Goal: Task Accomplishment & Management: Use online tool/utility

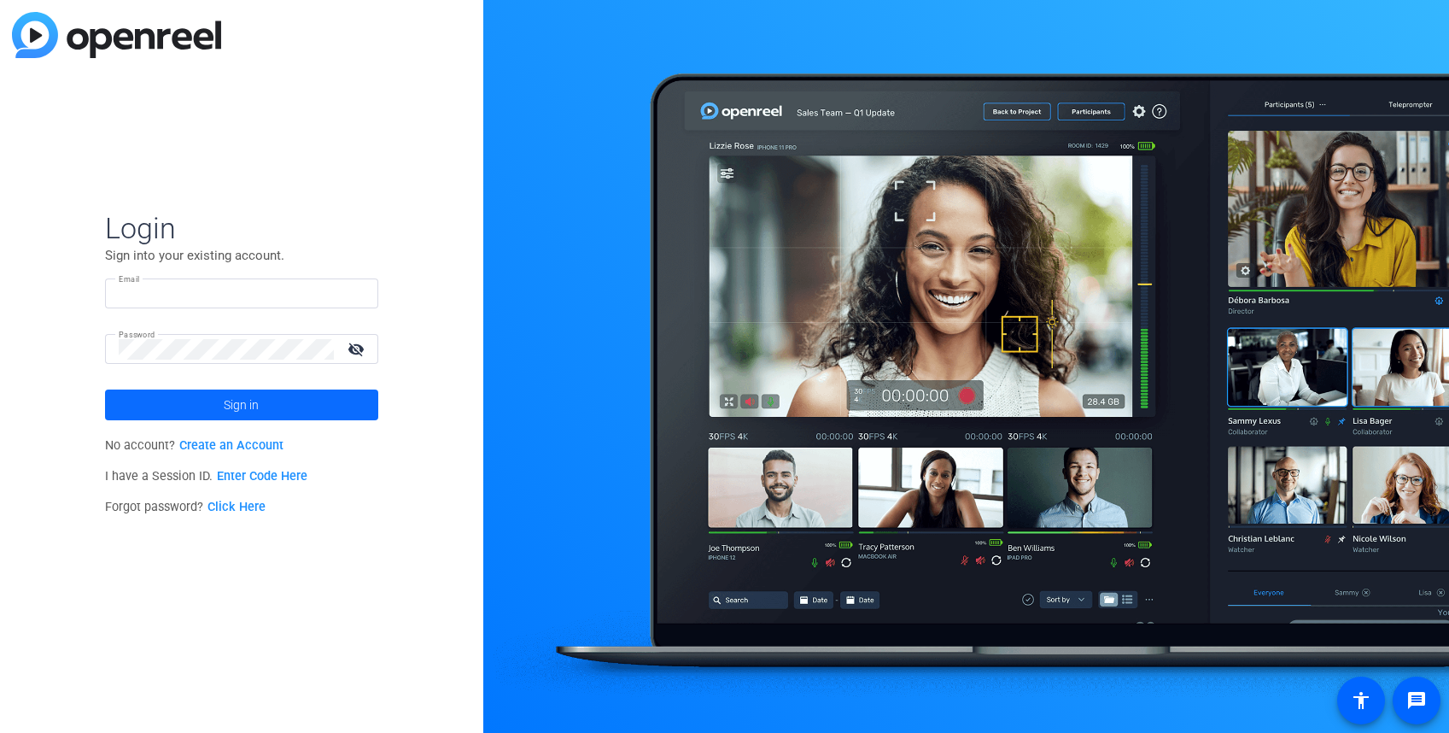
type input "[PERSON_NAME][EMAIL_ADDRESS][PERSON_NAME][DOMAIN_NAME]"
click at [202, 406] on span at bounding box center [241, 404] width 273 height 41
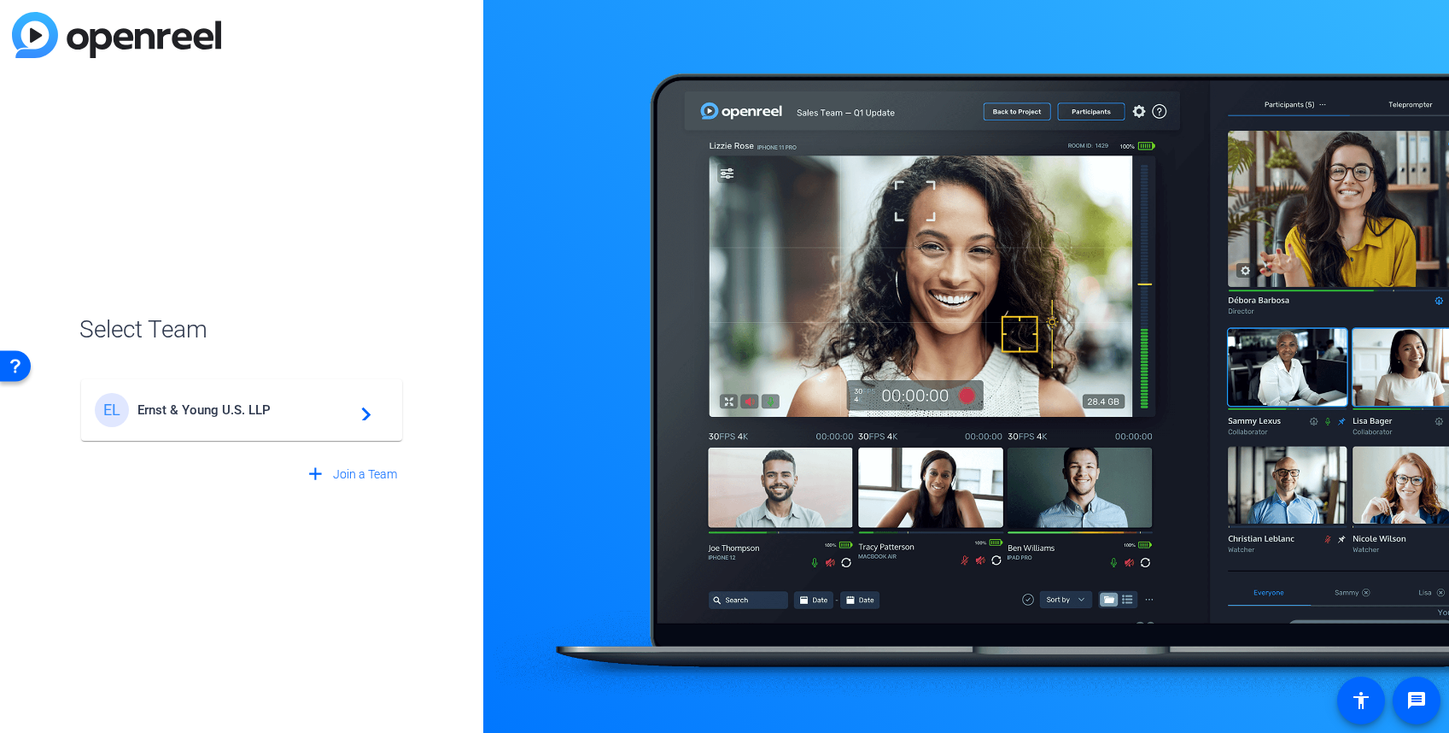
click at [207, 410] on span "Ernst & Young U.S. LLP" at bounding box center [243, 409] width 213 height 15
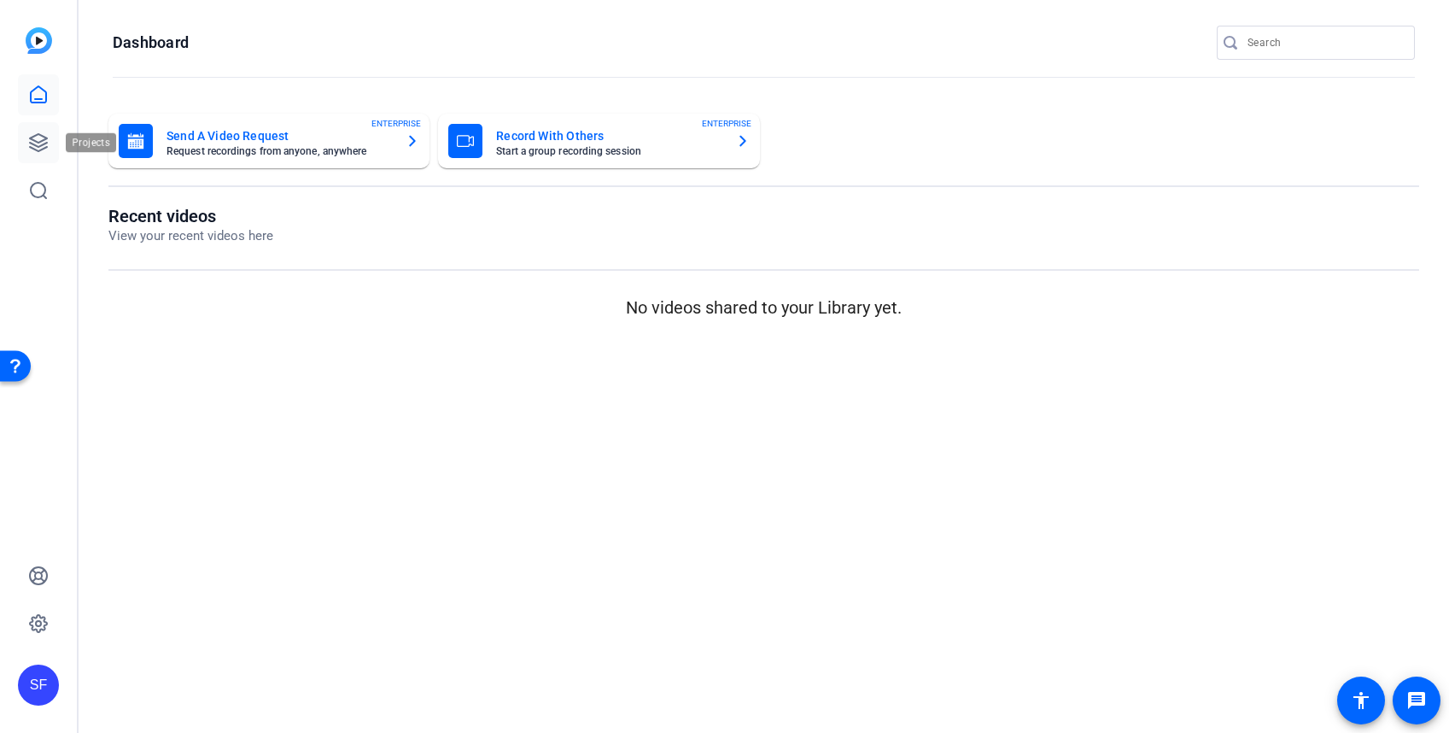
click at [44, 145] on icon at bounding box center [38, 142] width 20 height 20
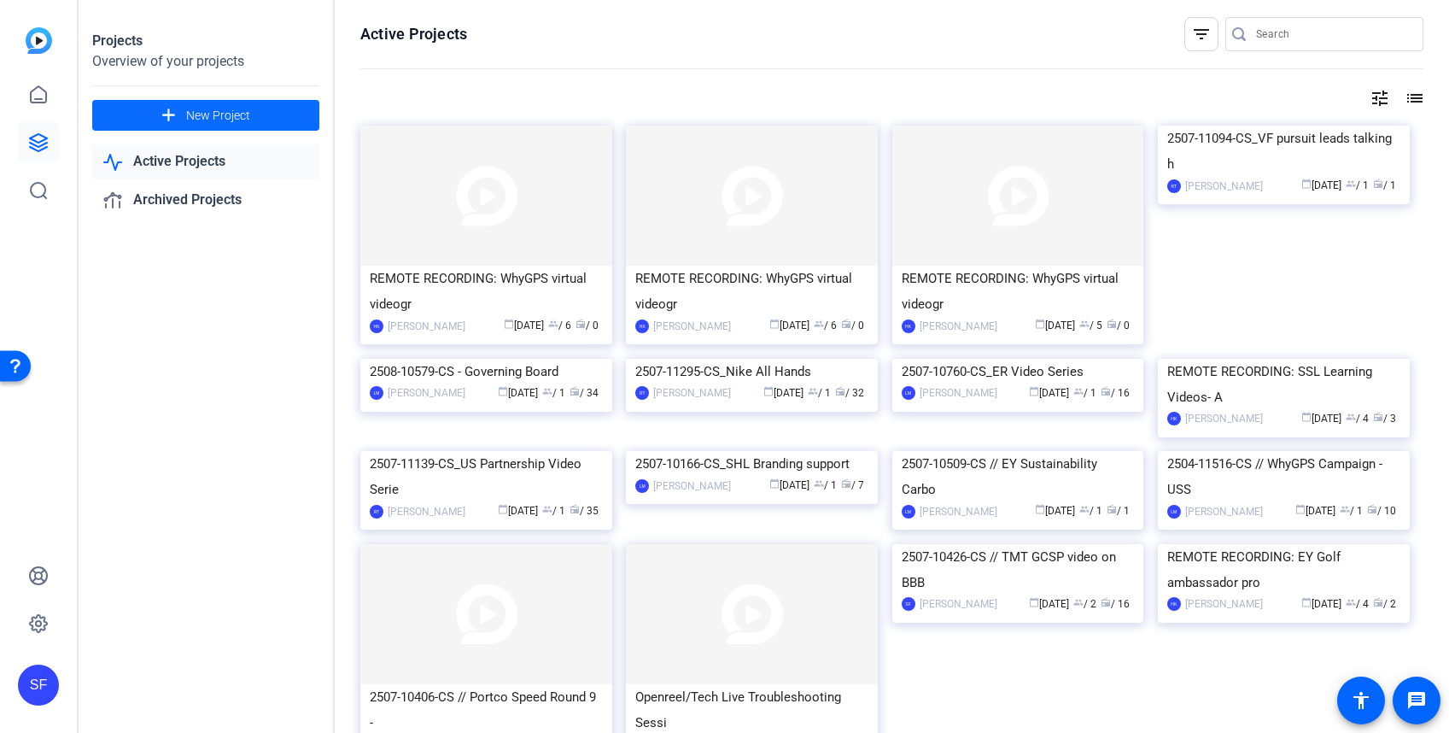
click at [210, 114] on span "New Project" at bounding box center [218, 116] width 64 height 18
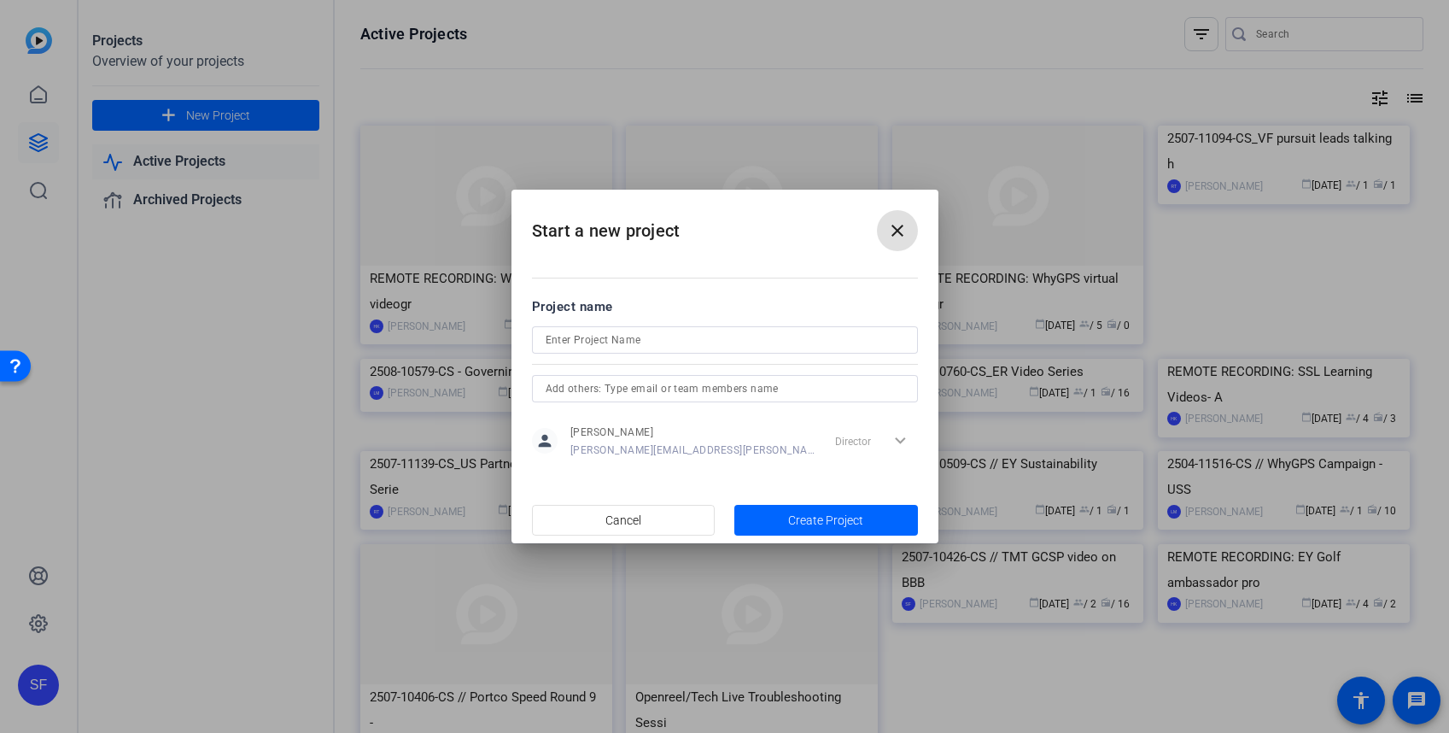
click at [636, 358] on div at bounding box center [725, 362] width 386 height 19
click at [632, 347] on input at bounding box center [725, 340] width 359 height 20
paste input "Executive Leadership Forum LEAP Videos"
click at [767, 335] on input "Executive Leadership Forum LEAP Videos" at bounding box center [725, 340] width 359 height 20
click at [543, 341] on div "Executive Leadership Forum LEAP Videos" at bounding box center [725, 339] width 386 height 27
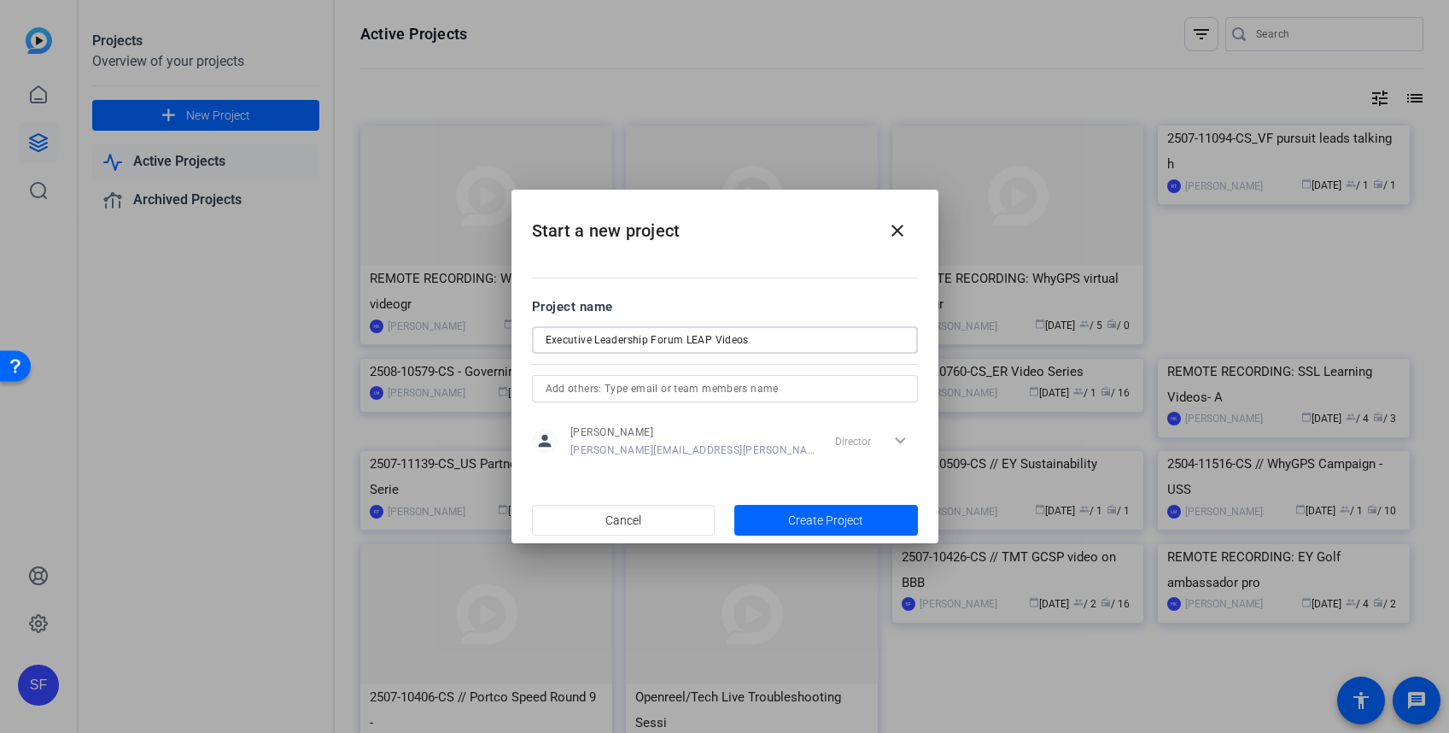
click at [546, 343] on input "Executive Leadership Forum LEAP Videos" at bounding box center [725, 340] width 359 height 20
paste input "(2508-10752-CS)"
drag, startPoint x: 551, startPoint y: 344, endPoint x: 521, endPoint y: 341, distance: 30.0
click at [521, 341] on mat-dialog-content "Project name (2508-10752-C / Executive Leadership Forum LEAP Videos person Shan…" at bounding box center [724, 377] width 427 height 237
drag, startPoint x: 719, startPoint y: 206, endPoint x: 649, endPoint y: 235, distance: 75.8
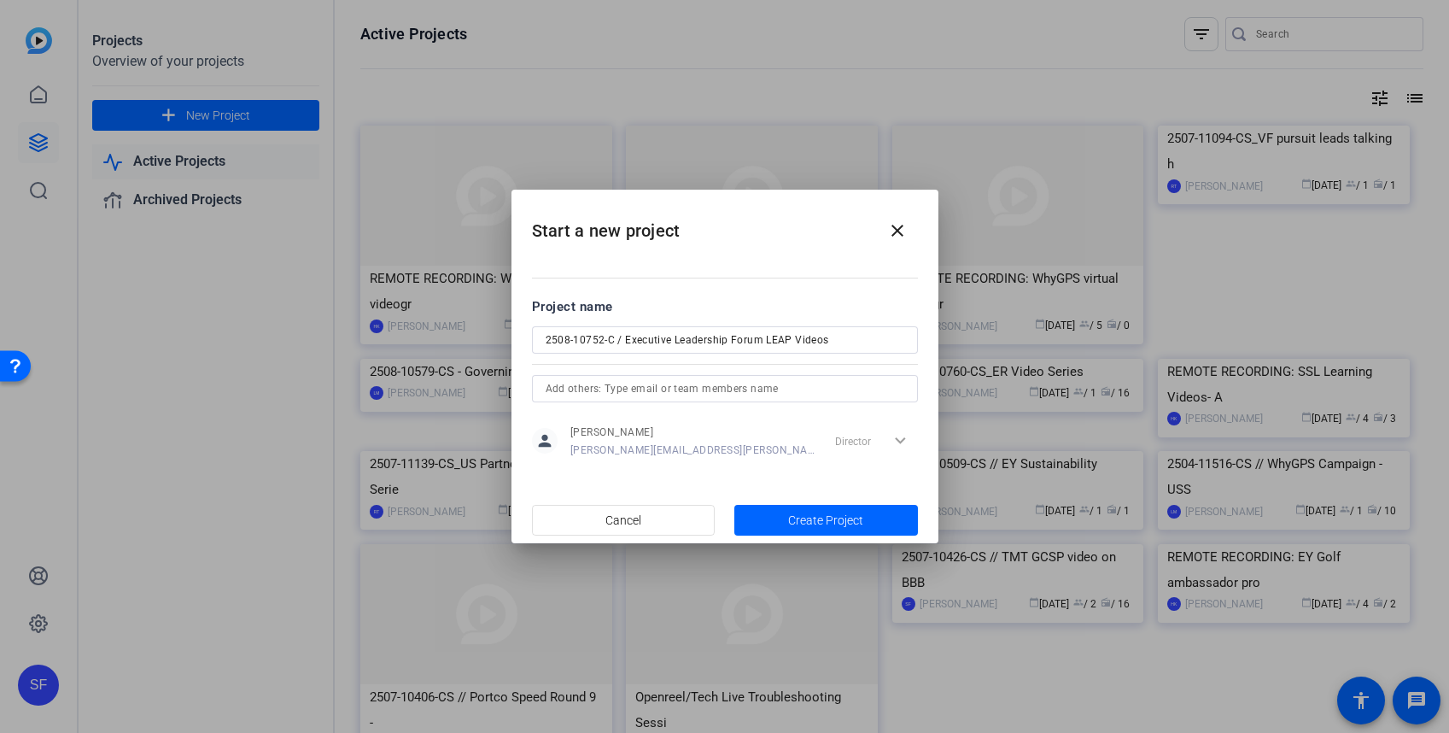
click at [649, 235] on h2 "Start a new project close" at bounding box center [724, 224] width 427 height 69
drag, startPoint x: 649, startPoint y: 235, endPoint x: 640, endPoint y: 343, distance: 108.8
click at [640, 343] on input "2508-10752-C / Executive Leadership Forum LEAP Videos" at bounding box center [725, 340] width 359 height 20
click at [612, 341] on input "2508-10752-C / Executive Leadership Forum LEAP Videos" at bounding box center [725, 340] width 359 height 20
drag, startPoint x: 630, startPoint y: 343, endPoint x: 618, endPoint y: 343, distance: 12.0
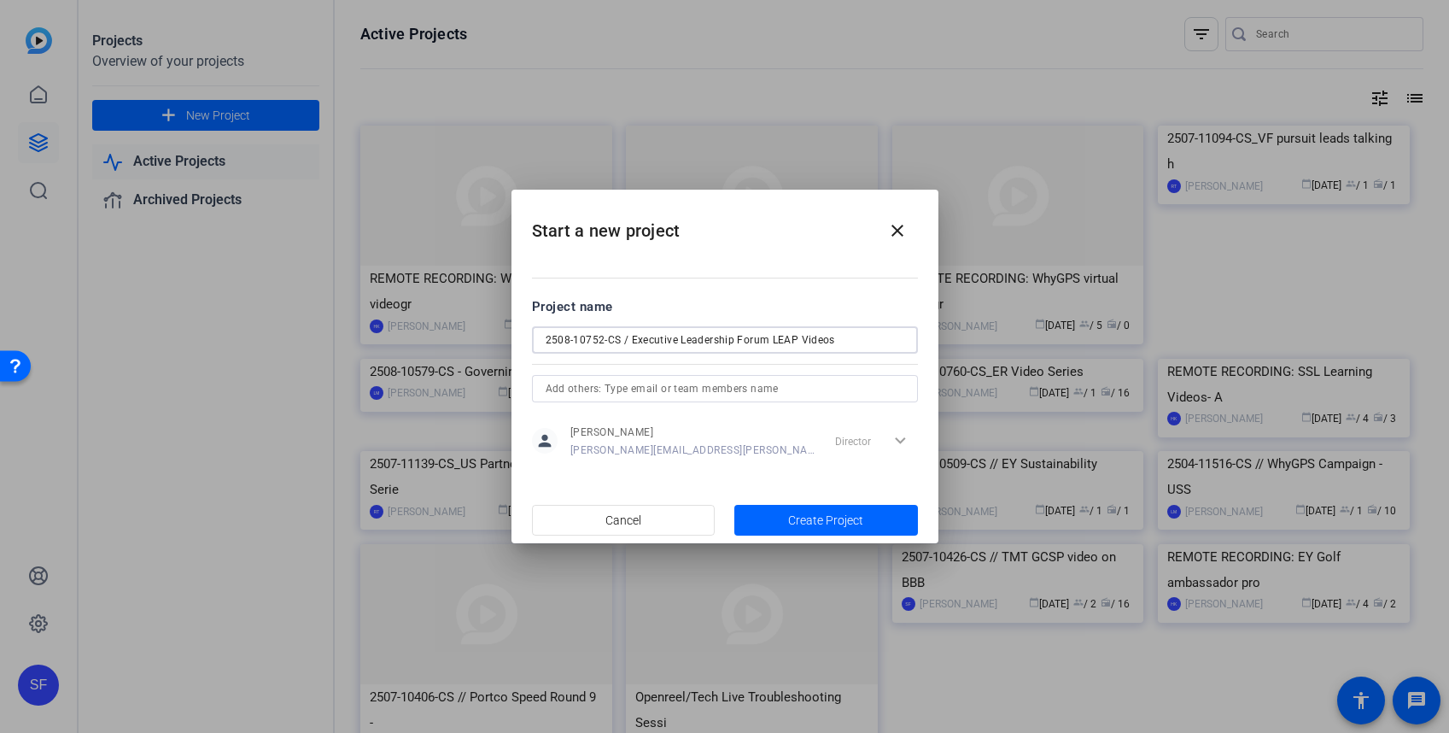
click at [618, 343] on input "2508-10752-CS / Executive Leadership Forum LEAP Videos" at bounding box center [725, 340] width 359 height 20
type input "2508-10752-CS_Executive Leadership Forum LEAP Videos"
click at [814, 525] on span "Create Project" at bounding box center [825, 520] width 75 height 18
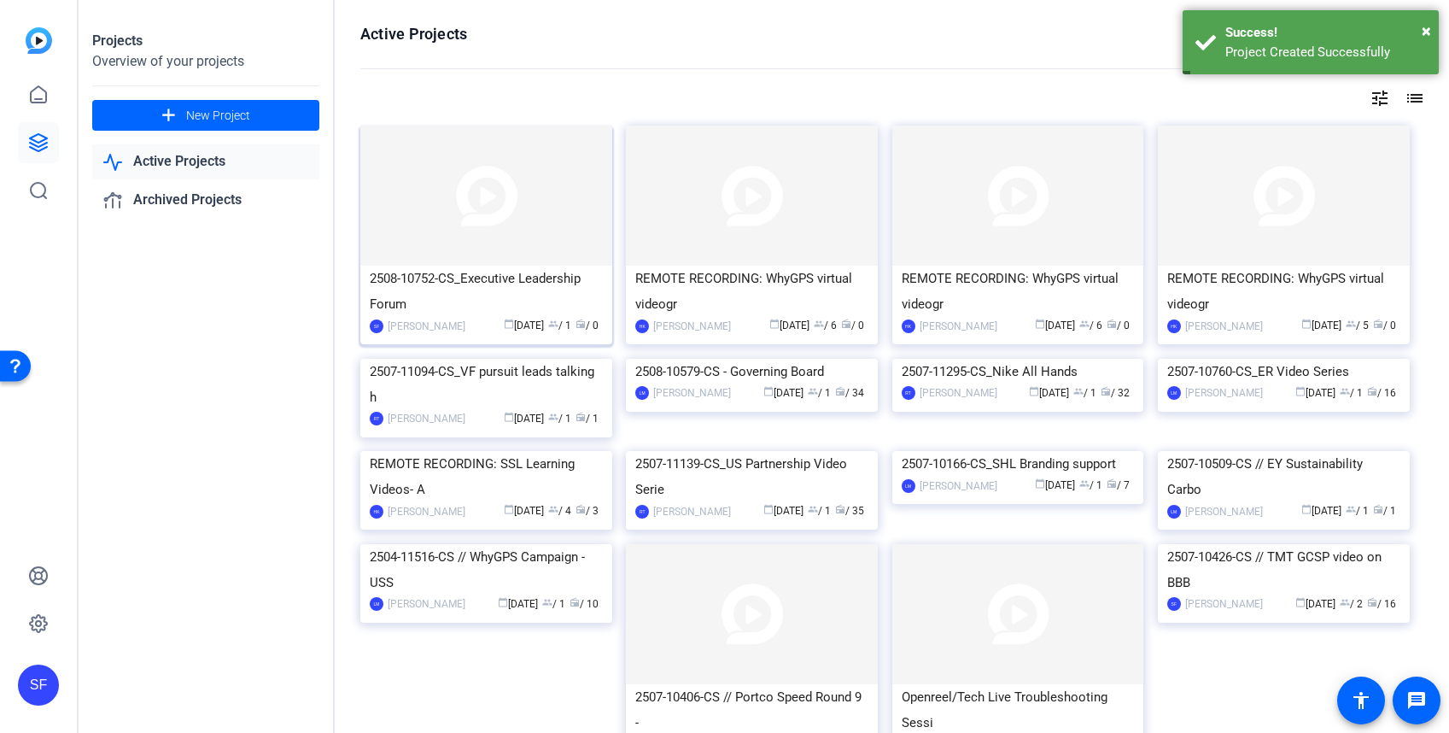
click at [434, 262] on img at bounding box center [486, 195] width 252 height 140
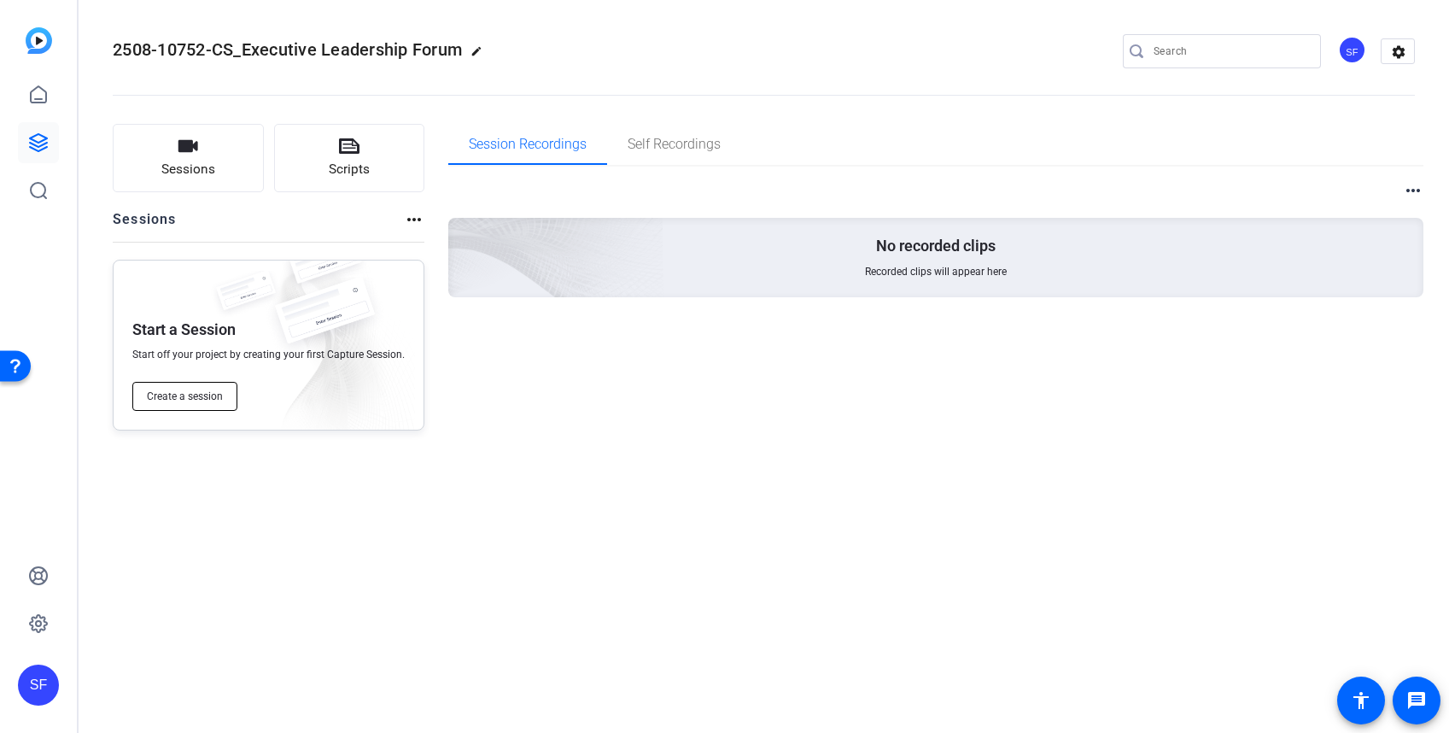
click at [201, 402] on span "Create a session" at bounding box center [185, 396] width 76 height 14
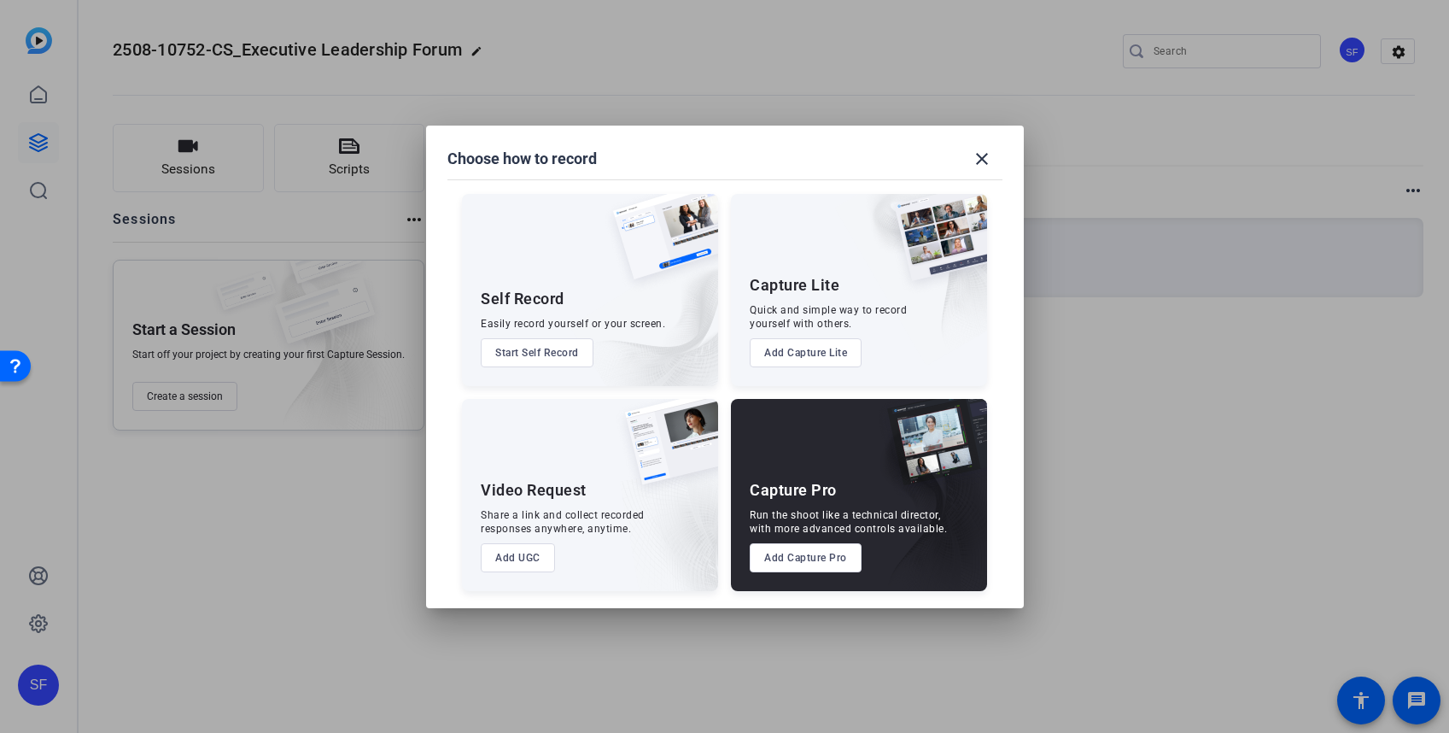
click at [812, 557] on button "Add Capture Pro" at bounding box center [806, 557] width 112 height 29
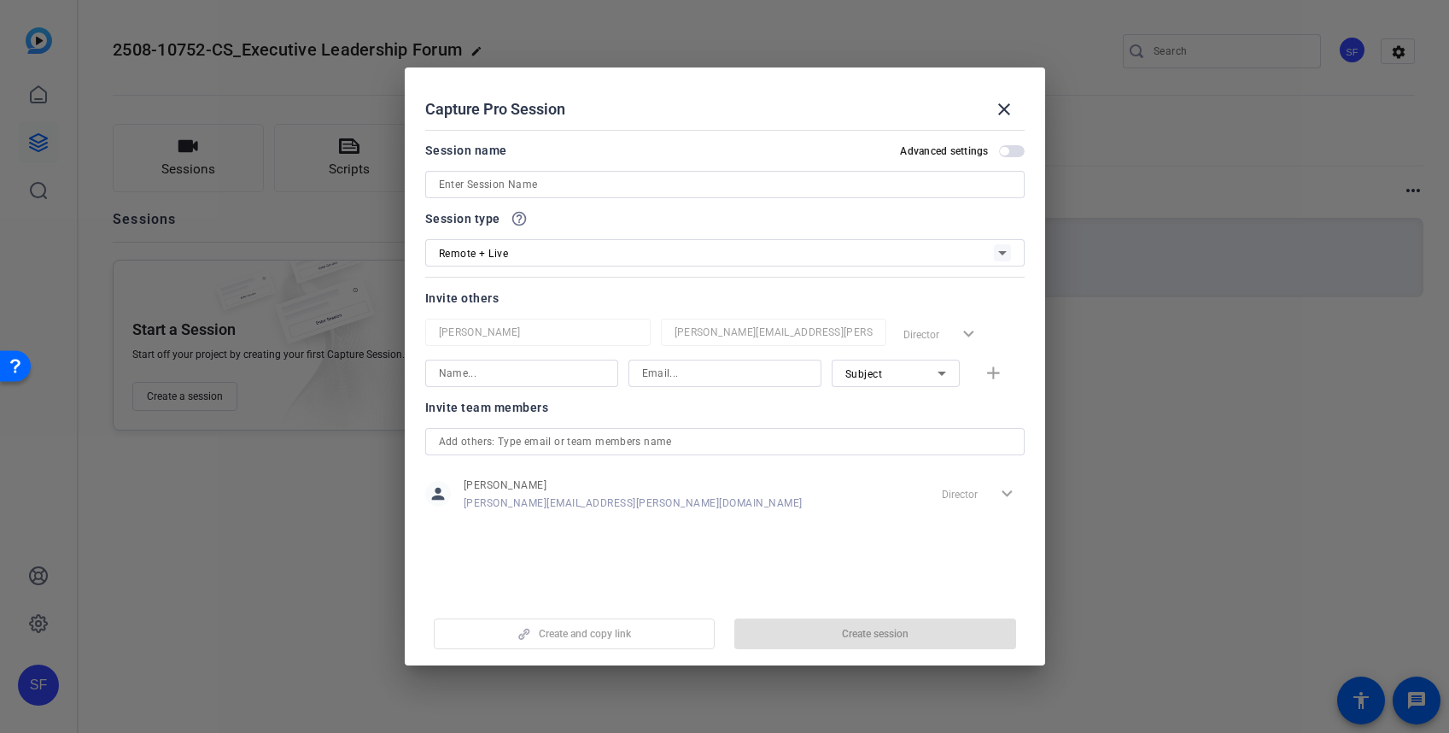
click at [692, 261] on div "Remote + Live" at bounding box center [716, 252] width 555 height 21
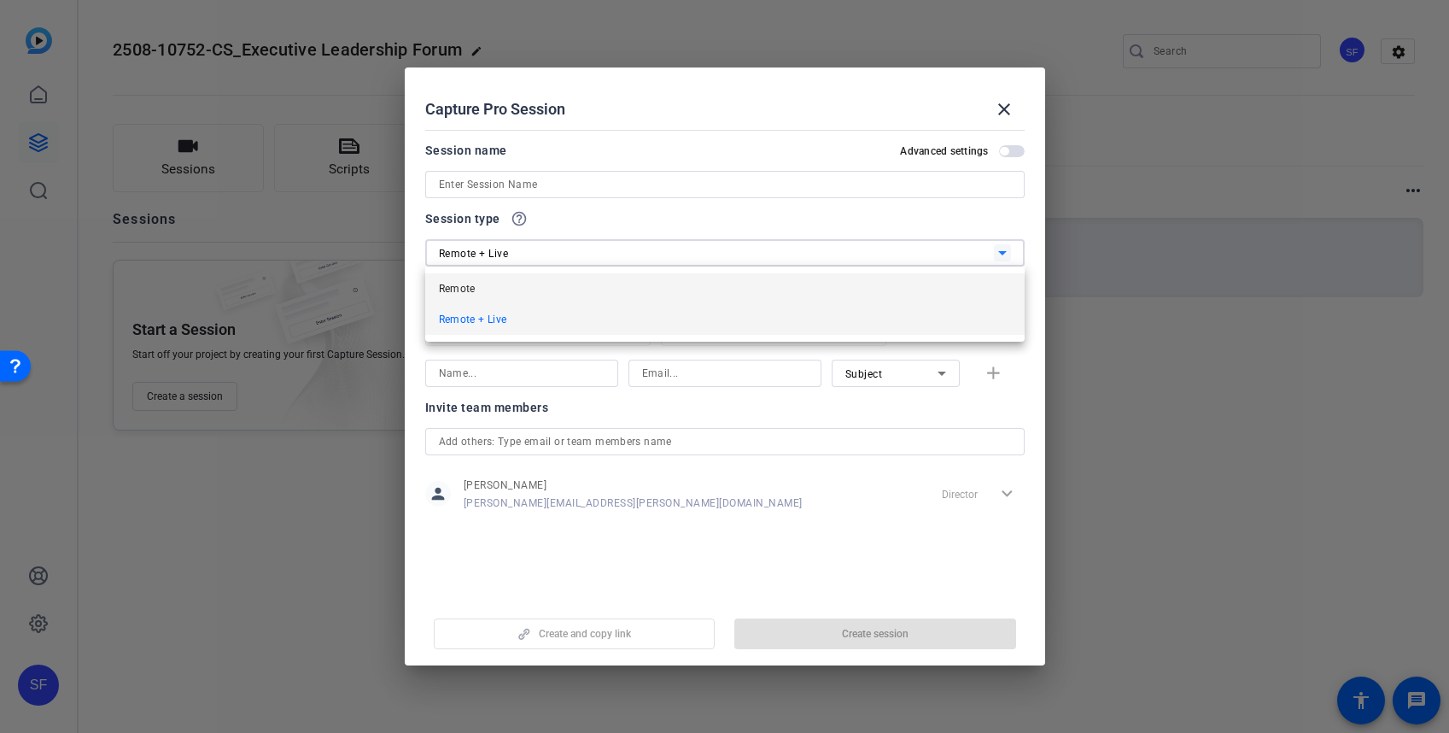
click at [691, 283] on mat-option "Remote" at bounding box center [724, 288] width 599 height 31
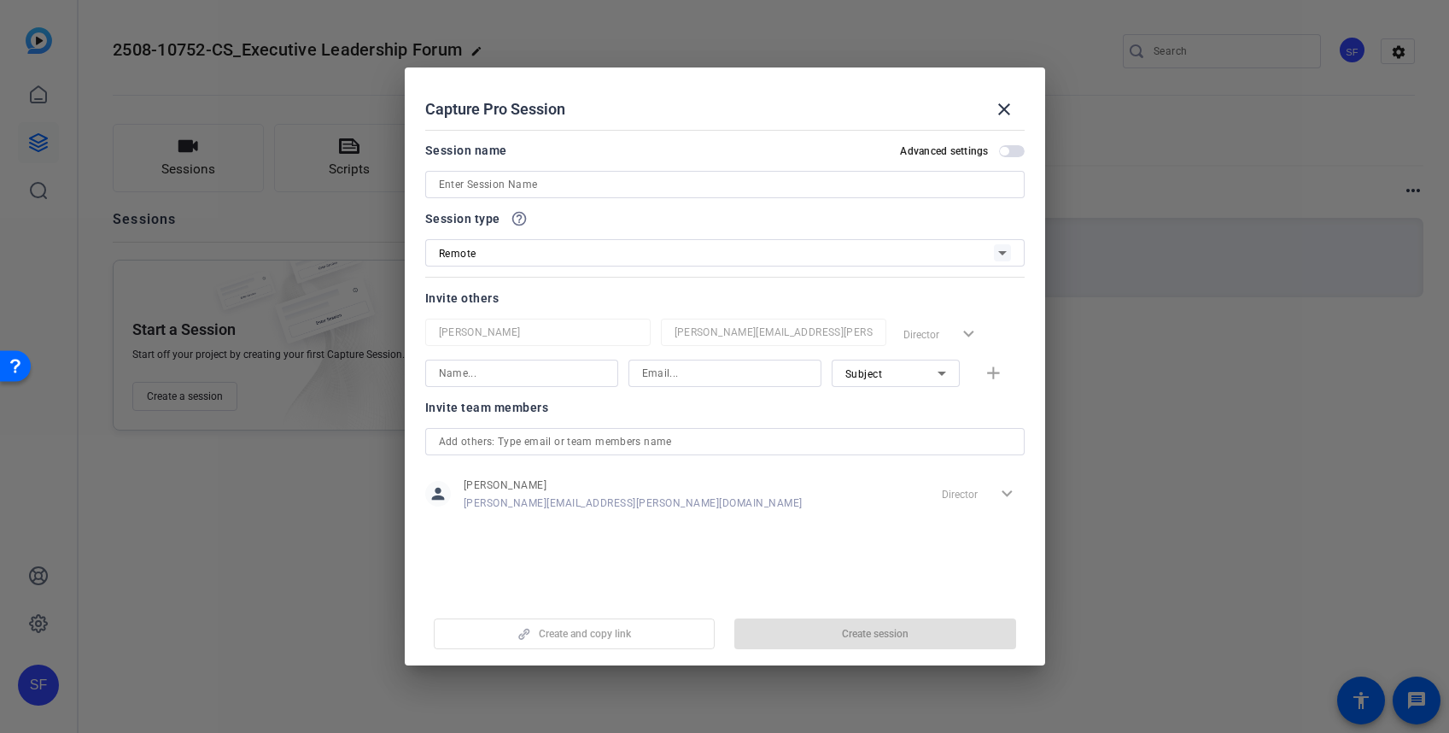
click at [458, 178] on input at bounding box center [725, 184] width 572 height 20
paste input "Pilot team testimonials"
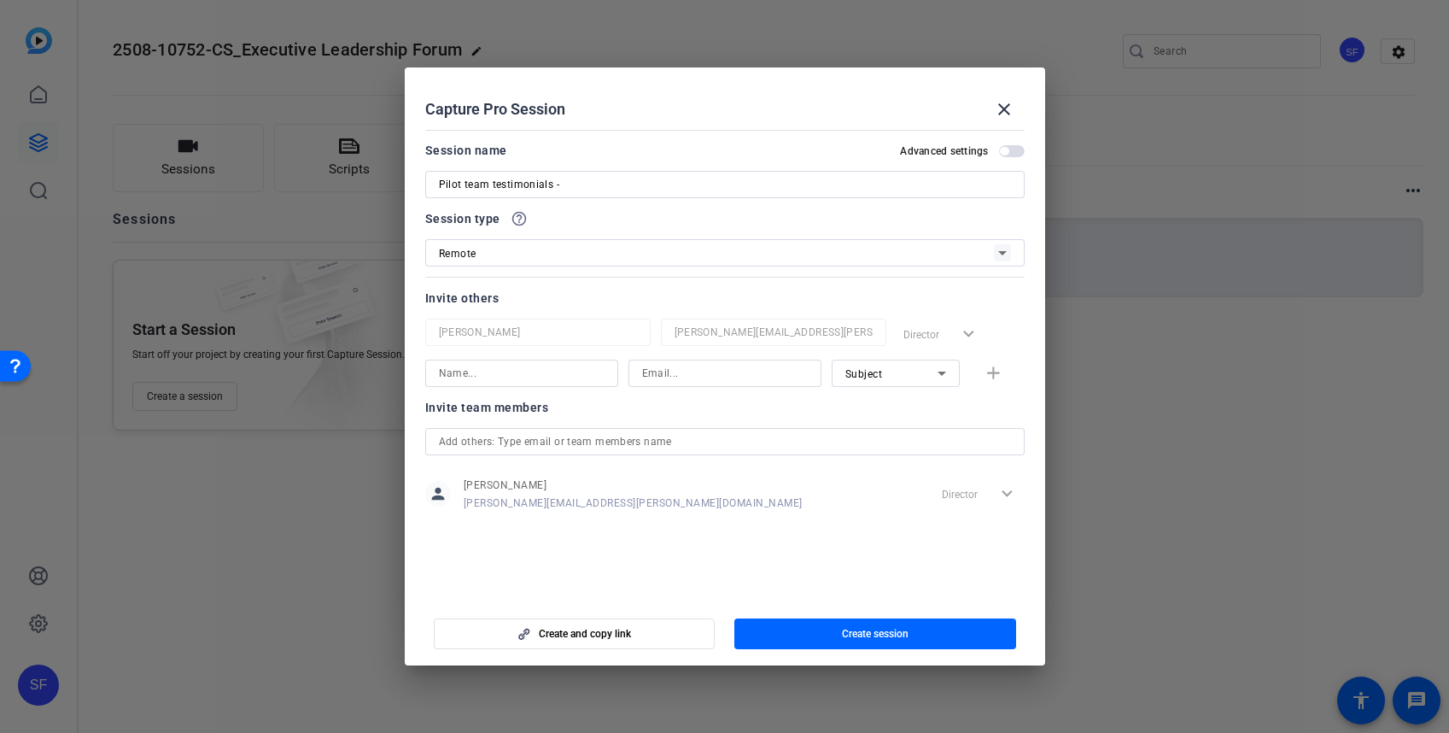
click at [577, 188] on input "Pilot team testimonials -" at bounding box center [725, 184] width 572 height 20
paste input "[PERSON_NAME]"
drag, startPoint x: 554, startPoint y: 184, endPoint x: 689, endPoint y: 174, distance: 135.3
click at [689, 174] on input "Pilot team testimonials - [PERSON_NAME]" at bounding box center [725, 184] width 572 height 20
type input "Pilot team testimonials"
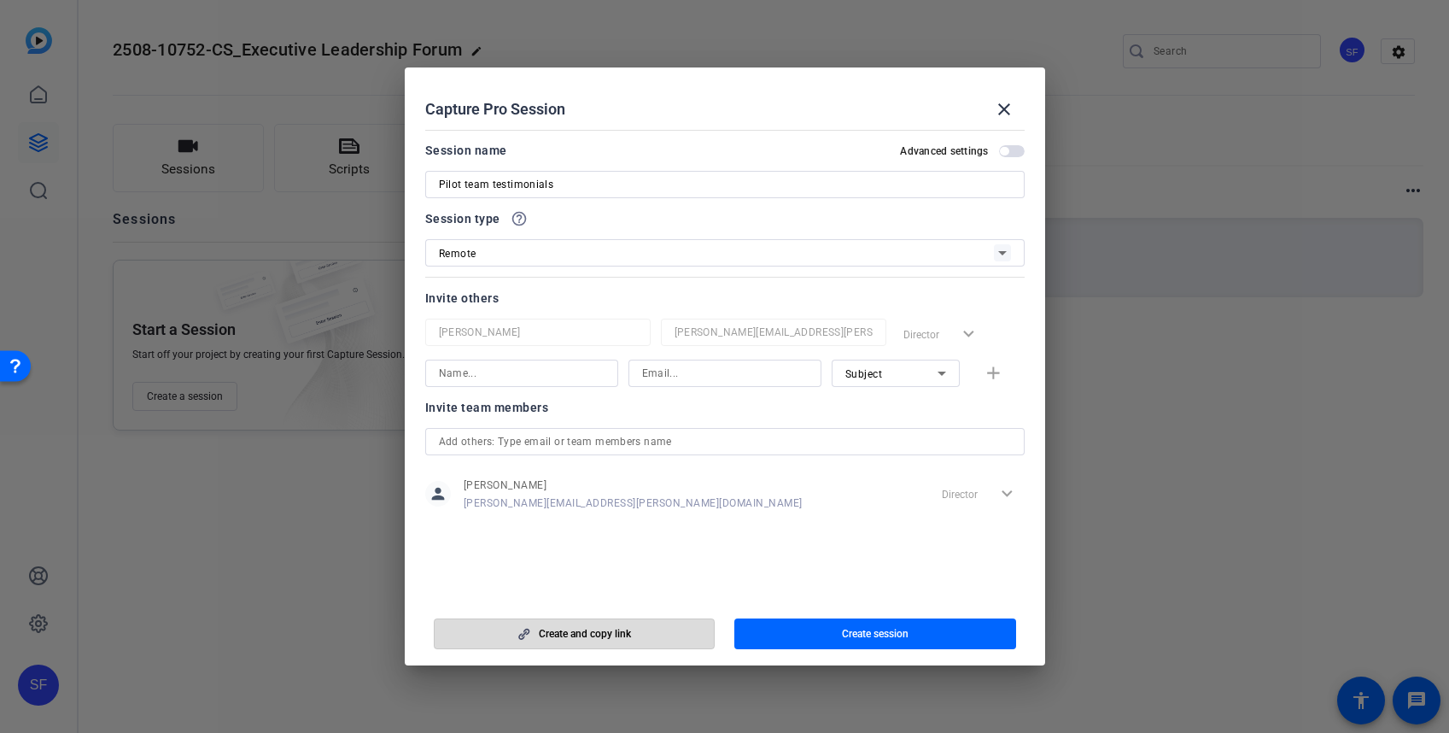
click at [541, 633] on span "Create and copy link" at bounding box center [585, 634] width 92 height 14
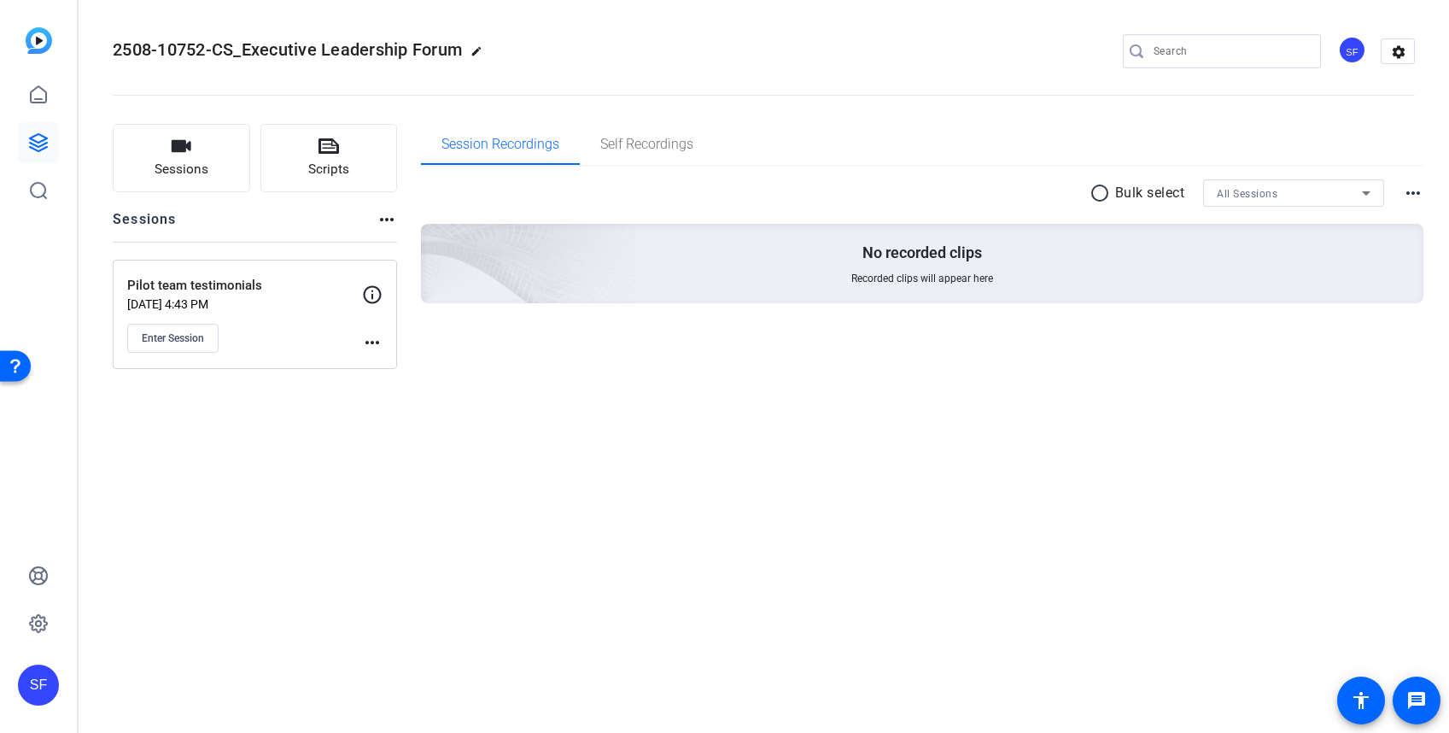
click at [371, 336] on mat-icon "more_horiz" at bounding box center [372, 342] width 20 height 20
click at [406, 371] on span "Edit Session" at bounding box center [415, 367] width 78 height 20
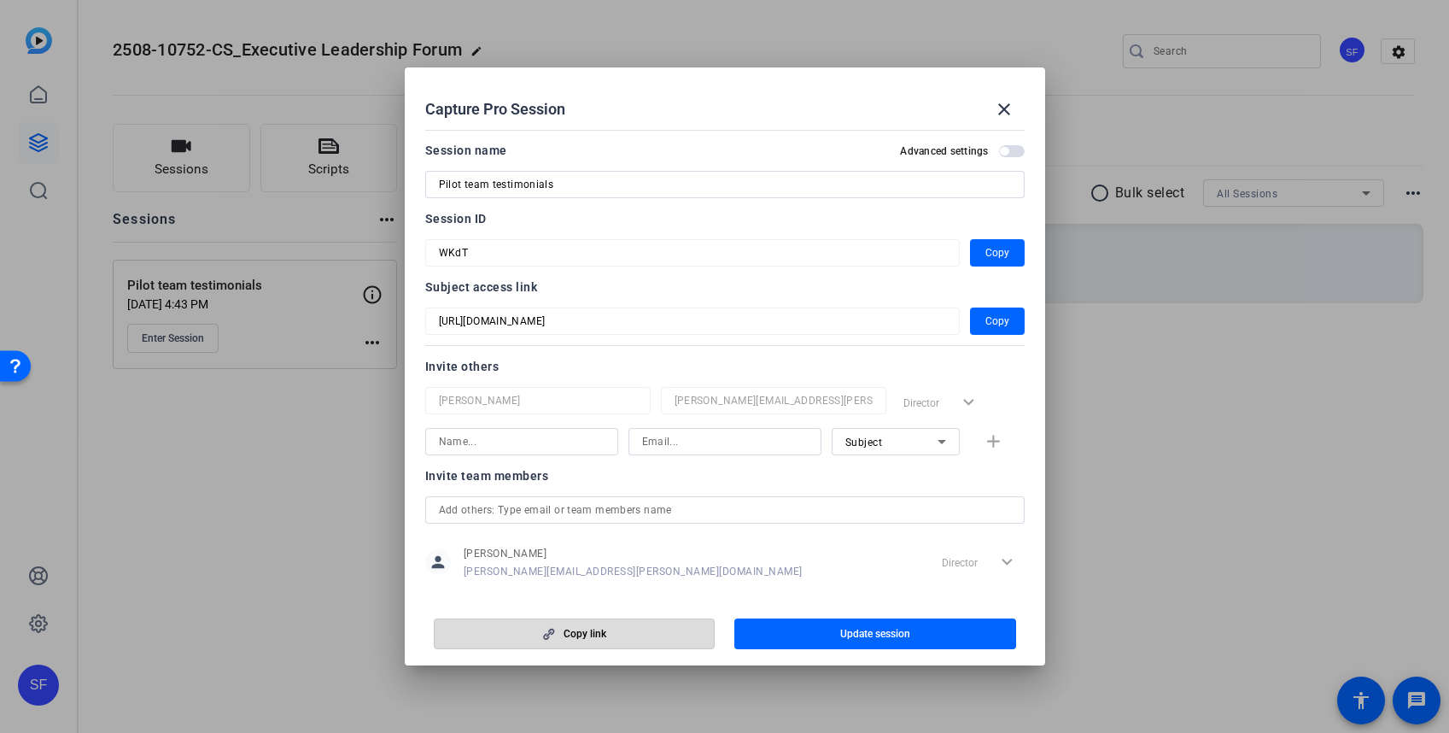
click at [552, 633] on icon "button" at bounding box center [549, 633] width 11 height 11
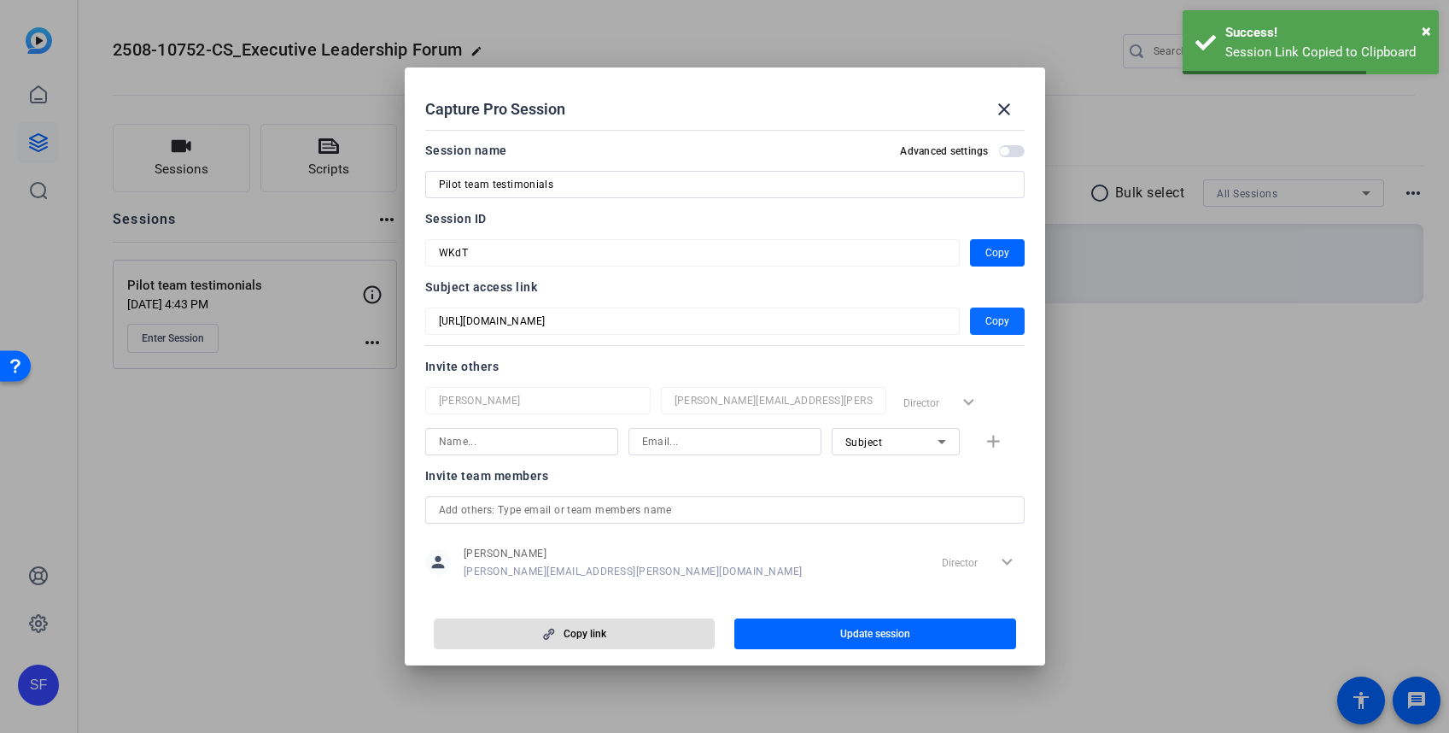
click at [985, 317] on span "Copy" at bounding box center [997, 321] width 24 height 20
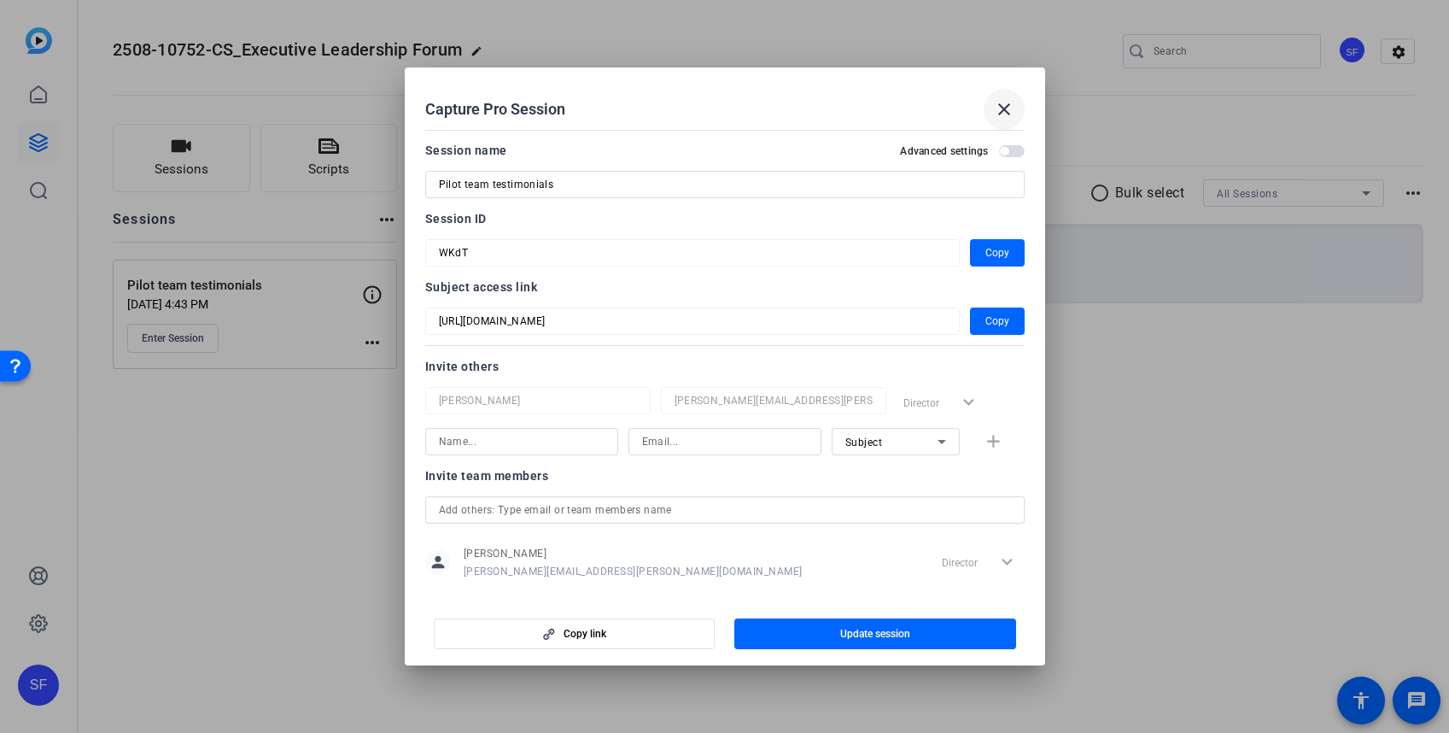
click at [1007, 109] on mat-icon "close" at bounding box center [1004, 109] width 20 height 20
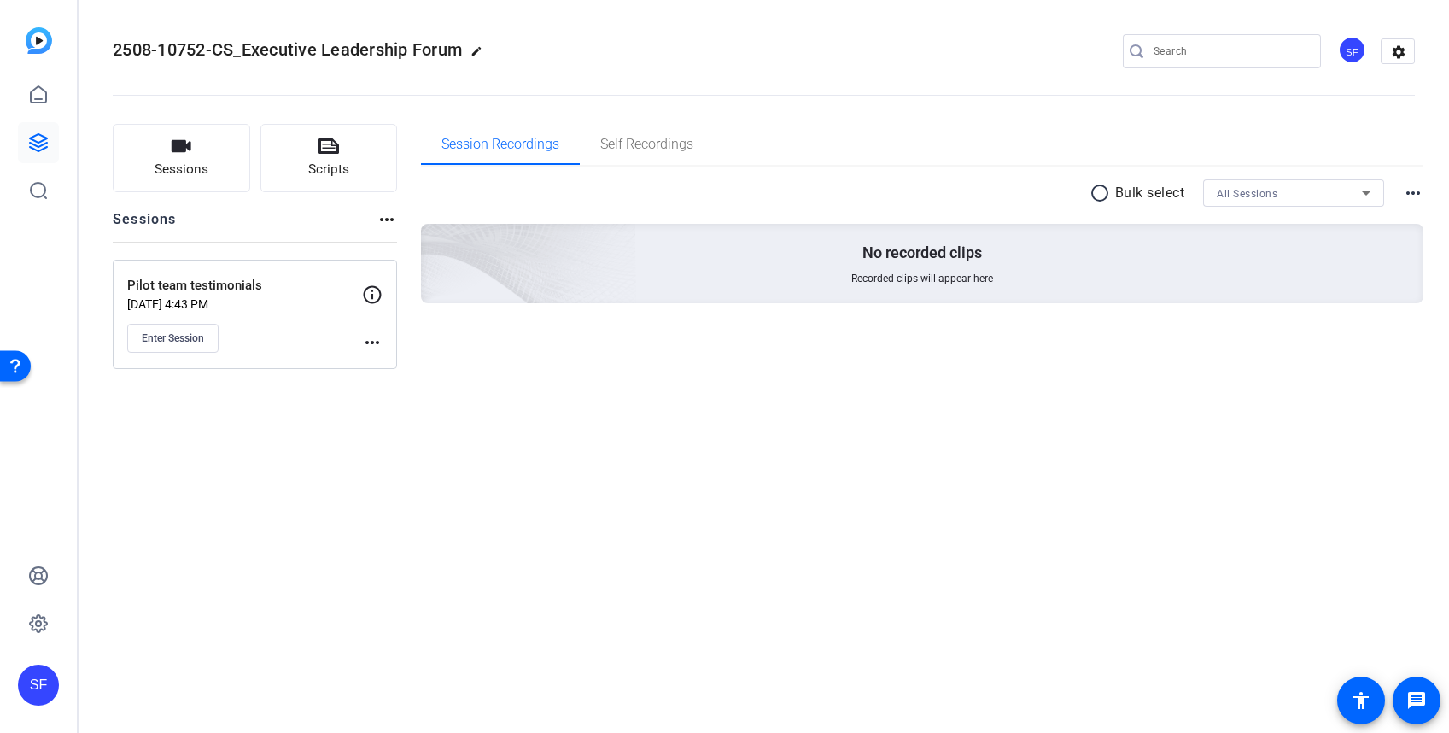
click at [1024, 400] on div "2508-10752-CS_Executive Leadership Forum edit SF settings Sessions Scripts Sess…" at bounding box center [764, 366] width 1370 height 733
